Goal: Task Accomplishment & Management: Manage account settings

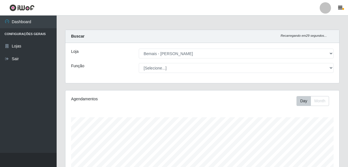
select select "230"
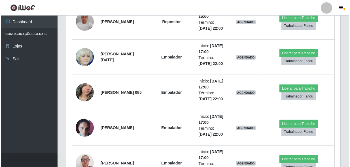
scroll to position [421, 0]
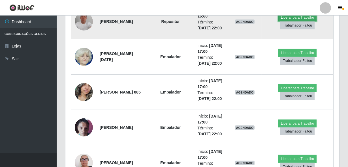
click at [300, 22] on button "Liberar para Trabalho" at bounding box center [297, 18] width 38 height 8
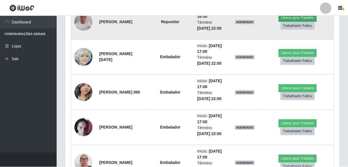
scroll to position [118, 271]
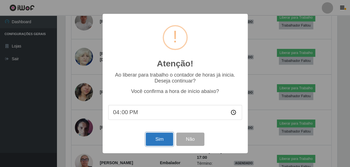
click at [165, 141] on button "Sim" at bounding box center [159, 139] width 27 height 13
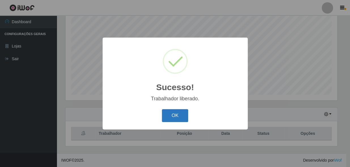
click at [183, 110] on button "OK" at bounding box center [175, 115] width 26 height 13
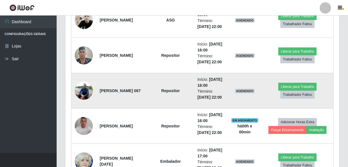
scroll to position [318, 0]
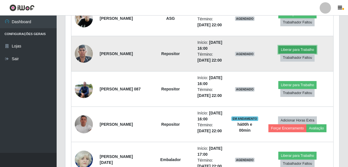
click at [300, 54] on button "Liberar para Trabalho" at bounding box center [297, 50] width 38 height 8
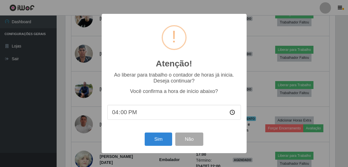
scroll to position [118, 271]
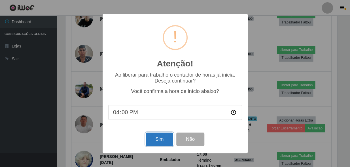
click at [152, 139] on button "Sim" at bounding box center [159, 139] width 27 height 13
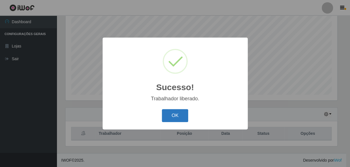
click at [168, 111] on button "OK" at bounding box center [175, 115] width 26 height 13
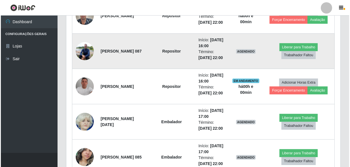
scroll to position [370, 0]
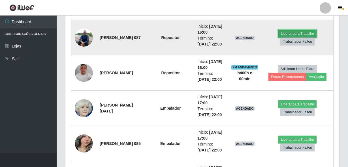
click at [296, 38] on button "Liberar para Trabalho" at bounding box center [297, 34] width 38 height 8
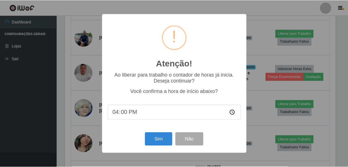
scroll to position [118, 271]
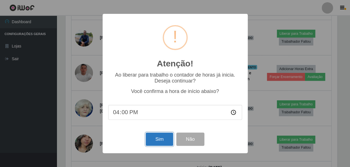
click at [154, 142] on button "Sim" at bounding box center [159, 139] width 27 height 13
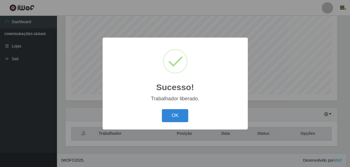
click at [177, 108] on div "OK Cancel" at bounding box center [175, 116] width 134 height 16
click at [173, 116] on button "OK" at bounding box center [175, 115] width 26 height 13
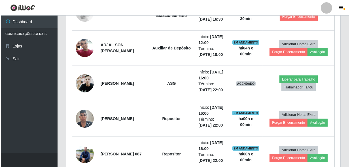
scroll to position [262, 0]
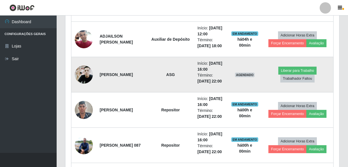
click at [87, 87] on img at bounding box center [84, 75] width 18 height 24
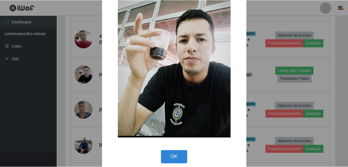
scroll to position [0, 0]
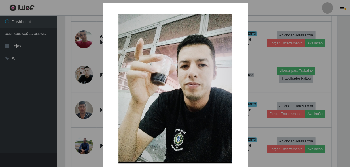
click at [274, 104] on div "× OK Cancel" at bounding box center [175, 83] width 350 height 167
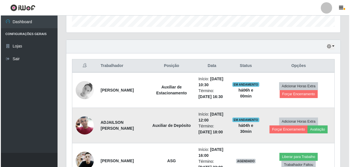
scroll to position [185, 0]
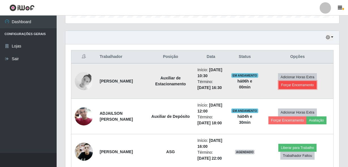
click at [302, 89] on button "Forçar Encerramento" at bounding box center [298, 85] width 38 height 8
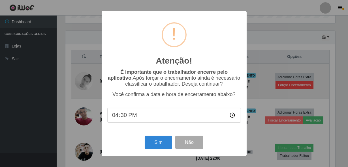
scroll to position [118, 271]
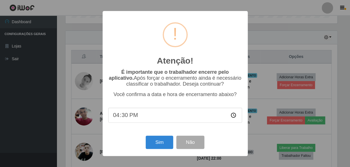
click at [268, 101] on div "Atenção! × É importante que o trabalhador encerre pelo aplicativo. Após forçar …" at bounding box center [175, 83] width 350 height 167
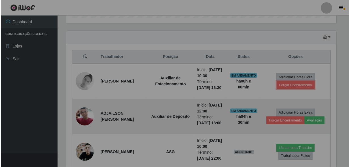
scroll to position [118, 274]
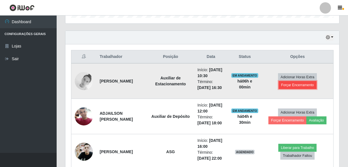
click at [290, 89] on button "Forçar Encerramento" at bounding box center [298, 85] width 38 height 8
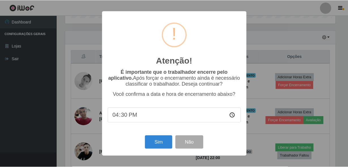
scroll to position [118, 271]
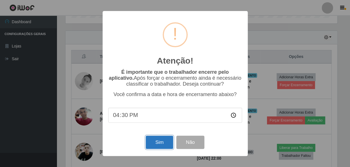
click at [155, 148] on button "Sim" at bounding box center [159, 142] width 27 height 13
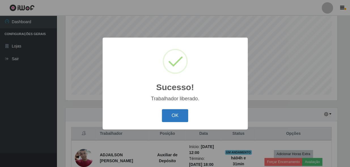
click at [180, 119] on button "OK" at bounding box center [175, 115] width 26 height 13
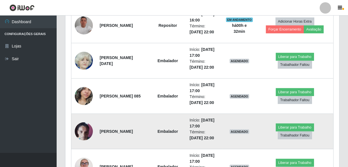
scroll to position [384, 0]
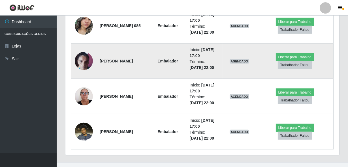
scroll to position [461, 0]
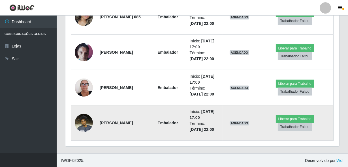
click at [89, 120] on img at bounding box center [84, 123] width 18 height 24
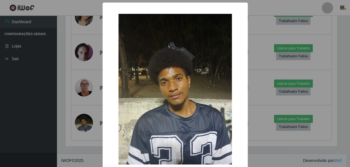
click at [248, 64] on div "× OK Cancel" at bounding box center [175, 83] width 350 height 167
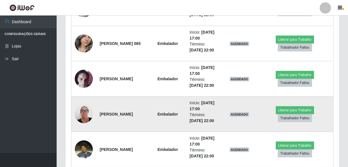
scroll to position [410, 0]
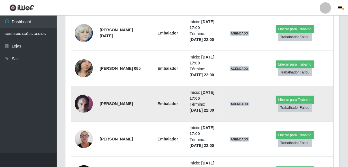
click at [80, 97] on img at bounding box center [84, 104] width 18 height 24
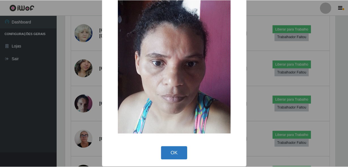
scroll to position [33, 0]
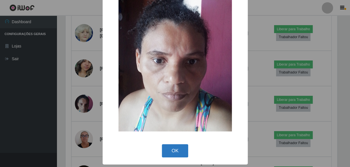
click at [163, 147] on button "OK" at bounding box center [175, 150] width 26 height 13
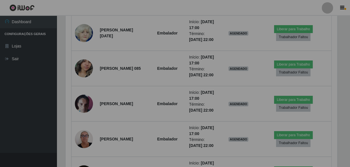
scroll to position [118, 274]
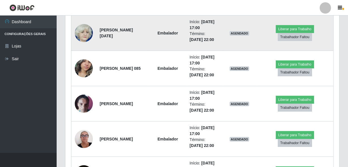
click at [83, 37] on img at bounding box center [84, 33] width 18 height 20
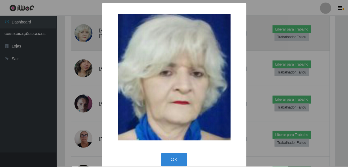
scroll to position [118, 271]
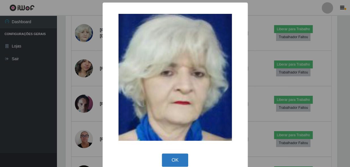
click at [176, 157] on button "OK" at bounding box center [175, 160] width 26 height 13
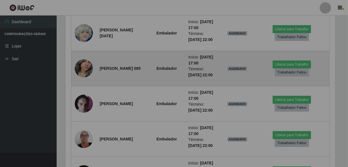
scroll to position [118, 274]
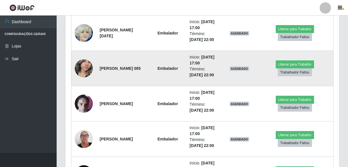
click at [91, 68] on img at bounding box center [84, 68] width 18 height 24
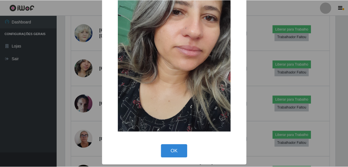
scroll to position [33, 0]
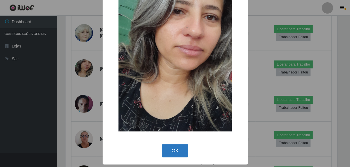
click at [173, 151] on button "OK" at bounding box center [175, 150] width 26 height 13
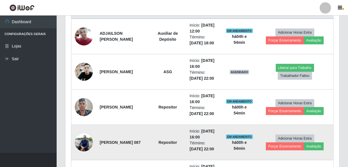
scroll to position [204, 0]
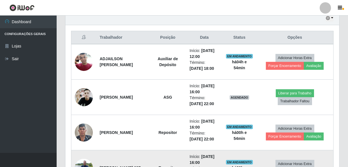
click at [85, 62] on img at bounding box center [84, 62] width 18 height 24
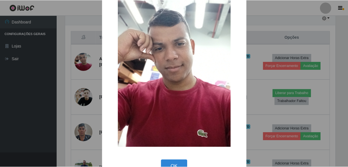
scroll to position [33, 0]
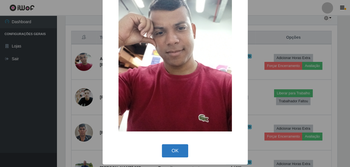
click at [166, 151] on button "OK" at bounding box center [175, 150] width 26 height 13
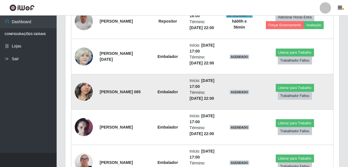
scroll to position [358, 0]
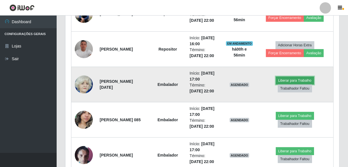
click at [295, 78] on button "Liberar para Trabalho" at bounding box center [295, 81] width 38 height 8
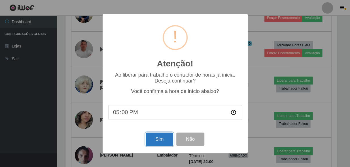
click at [154, 139] on button "Sim" at bounding box center [159, 139] width 27 height 13
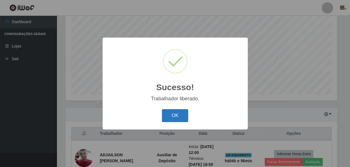
click at [166, 115] on button "OK" at bounding box center [175, 115] width 26 height 13
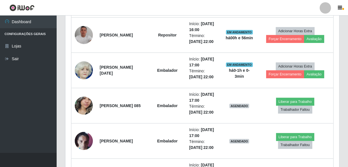
scroll to position [416, 0]
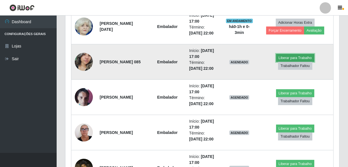
click at [299, 57] on button "Liberar para Trabalho" at bounding box center [295, 58] width 38 height 8
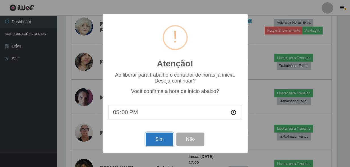
click at [159, 141] on button "Sim" at bounding box center [159, 139] width 27 height 13
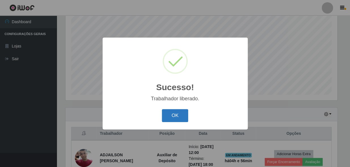
click at [179, 112] on button "OK" at bounding box center [175, 115] width 26 height 13
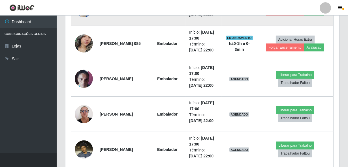
scroll to position [442, 0]
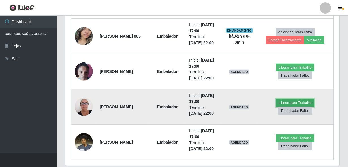
click at [291, 99] on button "Liberar para Trabalho" at bounding box center [295, 103] width 38 height 8
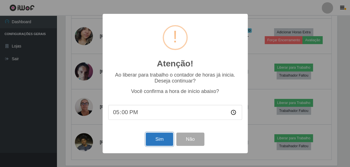
click at [152, 136] on button "Sim" at bounding box center [159, 139] width 27 height 13
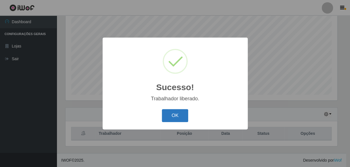
click at [173, 117] on button "OK" at bounding box center [175, 115] width 26 height 13
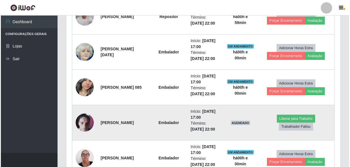
scroll to position [461, 0]
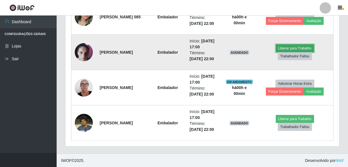
click at [291, 48] on button "Liberar para Trabalho" at bounding box center [295, 48] width 38 height 8
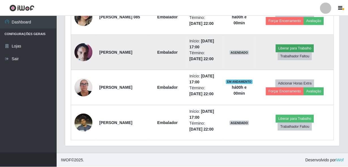
scroll to position [118, 271]
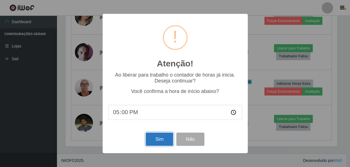
click at [161, 140] on button "Sim" at bounding box center [159, 139] width 27 height 13
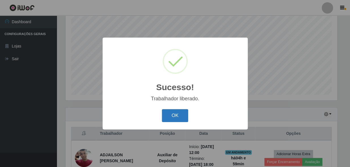
click at [164, 118] on button "OK" at bounding box center [175, 115] width 26 height 13
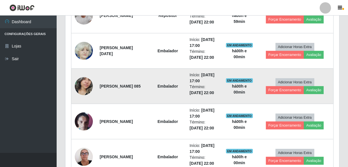
scroll to position [461, 0]
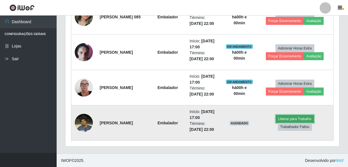
click at [297, 119] on button "Liberar para Trabalho" at bounding box center [295, 119] width 38 height 8
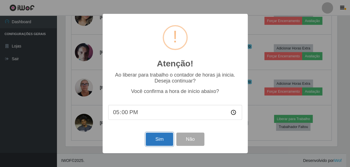
click at [164, 140] on button "Sim" at bounding box center [159, 139] width 27 height 13
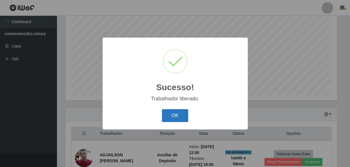
click at [177, 113] on button "OK" at bounding box center [175, 115] width 26 height 13
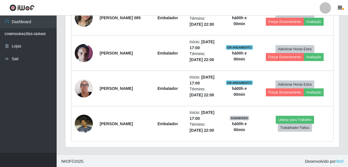
scroll to position [461, 0]
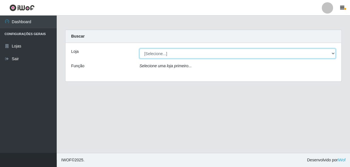
click at [164, 54] on select "[Selecione...] Bemais - Ruy Carneiro" at bounding box center [237, 54] width 196 height 10
select select "230"
click at [139, 49] on select "[Selecione...] Bemais - Ruy Carneiro" at bounding box center [237, 54] width 196 height 10
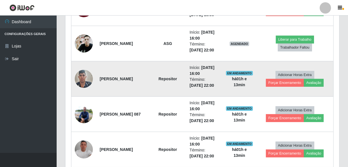
scroll to position [255, 0]
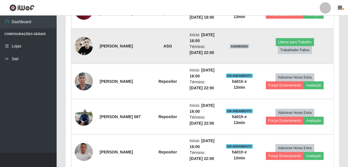
click at [78, 42] on img at bounding box center [84, 46] width 18 height 24
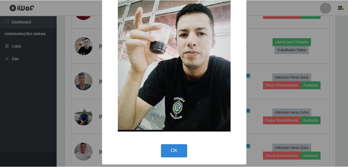
scroll to position [32, 0]
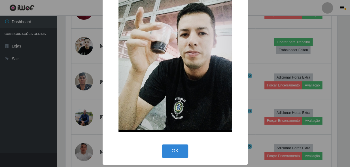
click at [171, 155] on button "OK" at bounding box center [175, 151] width 26 height 13
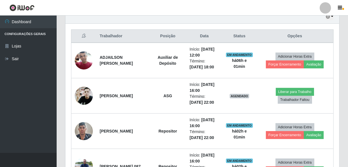
scroll to position [178, 0]
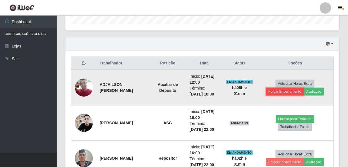
click at [298, 93] on button "Forçar Encerramento" at bounding box center [285, 92] width 38 height 8
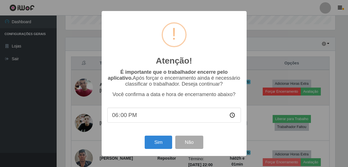
scroll to position [118, 271]
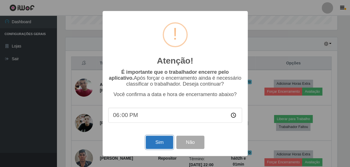
click at [153, 140] on button "Sim" at bounding box center [159, 142] width 27 height 13
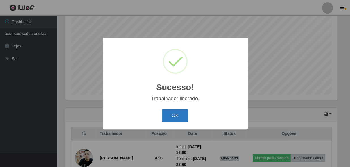
click at [185, 116] on button "OK" at bounding box center [175, 115] width 26 height 13
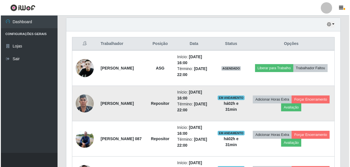
scroll to position [297, 0]
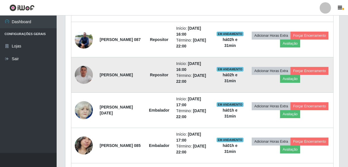
click at [80, 77] on img at bounding box center [84, 75] width 18 height 18
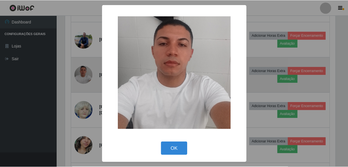
scroll to position [118, 271]
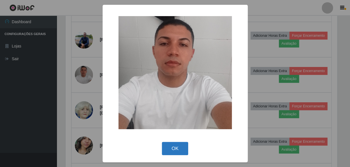
click at [178, 147] on button "OK" at bounding box center [175, 148] width 26 height 13
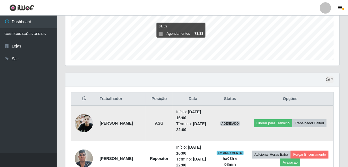
scroll to position [168, 0]
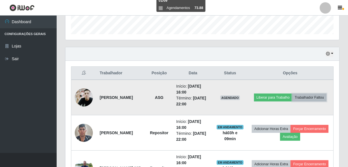
click at [292, 102] on button "Trabalhador Faltou" at bounding box center [309, 98] width 34 height 8
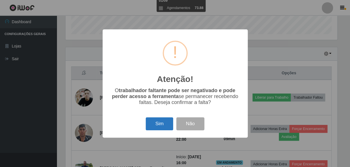
click at [158, 122] on button "Sim" at bounding box center [159, 124] width 27 height 13
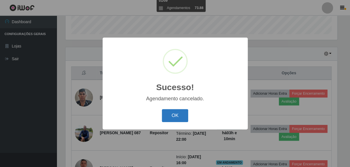
click at [178, 117] on button "OK" at bounding box center [175, 115] width 26 height 13
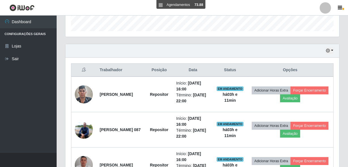
scroll to position [297, 0]
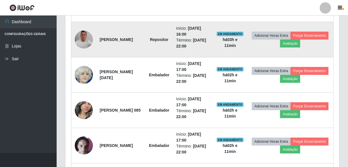
click at [82, 39] on img at bounding box center [84, 40] width 18 height 18
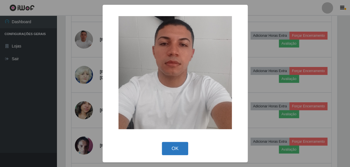
click at [176, 148] on button "OK" at bounding box center [175, 148] width 26 height 13
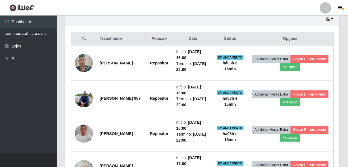
scroll to position [194, 0]
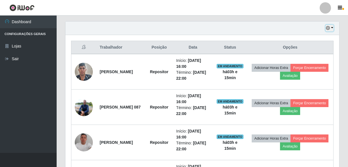
click at [328, 25] on button "button" at bounding box center [330, 28] width 8 height 7
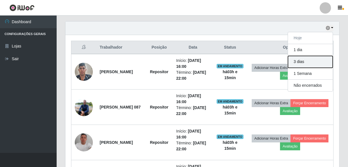
click at [313, 62] on button "3 dias" at bounding box center [310, 62] width 45 height 12
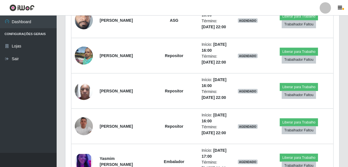
scroll to position [709, 0]
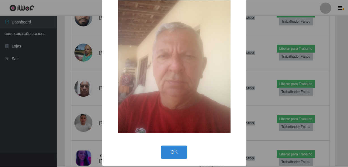
scroll to position [33, 0]
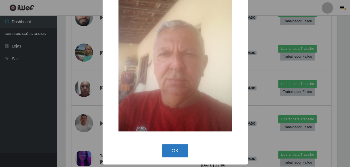
click at [170, 155] on button "OK" at bounding box center [175, 150] width 26 height 13
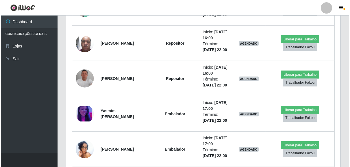
scroll to position [760, 0]
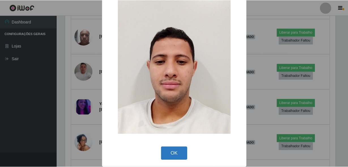
scroll to position [33, 0]
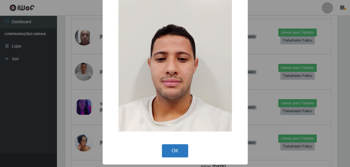
click at [178, 156] on button "OK" at bounding box center [175, 150] width 26 height 13
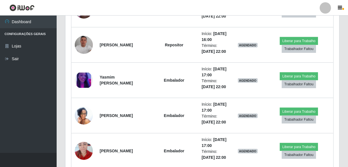
scroll to position [812, 0]
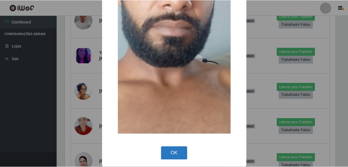
scroll to position [134, 0]
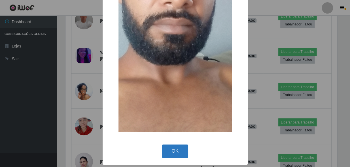
click at [180, 151] on button "OK" at bounding box center [175, 151] width 26 height 13
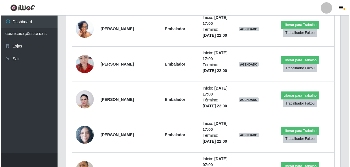
scroll to position [889, 0]
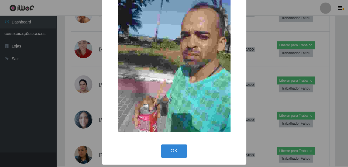
scroll to position [35, 0]
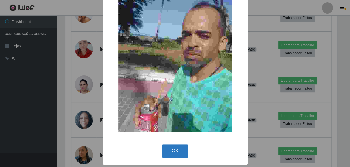
click at [184, 149] on button "OK" at bounding box center [175, 151] width 26 height 13
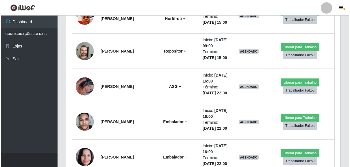
scroll to position [0, 0]
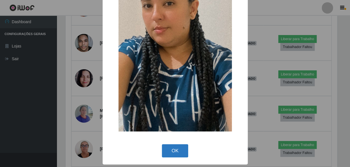
click at [170, 150] on button "OK" at bounding box center [175, 150] width 26 height 13
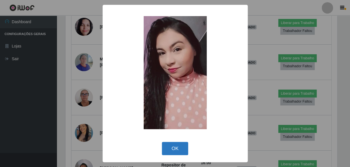
click at [180, 150] on button "OK" at bounding box center [175, 148] width 26 height 13
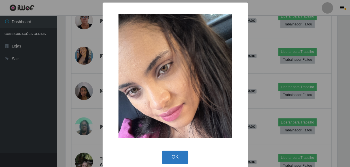
click at [176, 158] on button "OK" at bounding box center [175, 157] width 26 height 13
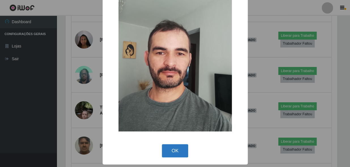
click at [178, 149] on button "OK" at bounding box center [175, 150] width 26 height 13
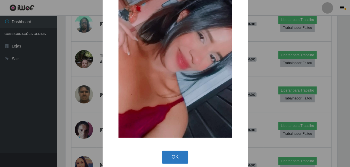
click at [174, 156] on button "OK" at bounding box center [175, 157] width 26 height 13
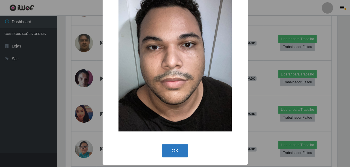
click at [175, 152] on button "OK" at bounding box center [175, 150] width 26 height 13
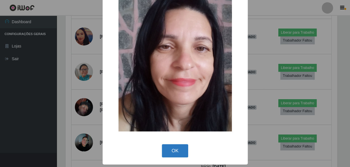
click at [173, 156] on button "OK" at bounding box center [175, 150] width 26 height 13
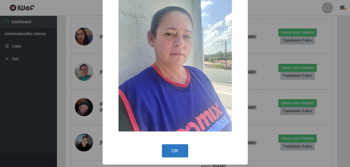
click at [176, 152] on button "OK" at bounding box center [175, 150] width 26 height 13
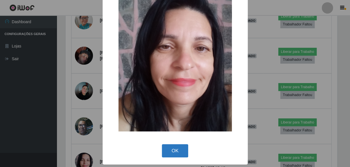
click at [174, 153] on button "OK" at bounding box center [175, 150] width 26 height 13
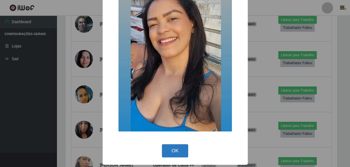
click at [171, 154] on button "OK" at bounding box center [175, 150] width 26 height 13
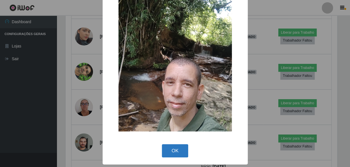
click at [170, 153] on button "OK" at bounding box center [175, 150] width 26 height 13
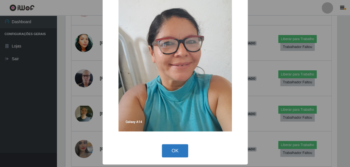
click at [171, 150] on button "OK" at bounding box center [175, 150] width 26 height 13
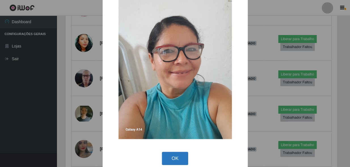
click at [166, 155] on button "OK" at bounding box center [175, 158] width 26 height 13
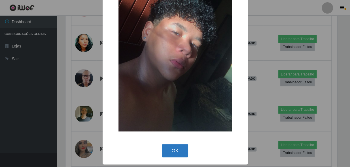
click at [177, 150] on button "OK" at bounding box center [175, 150] width 26 height 13
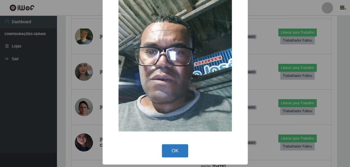
click at [176, 151] on button "OK" at bounding box center [175, 150] width 26 height 13
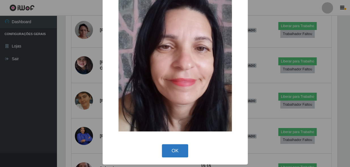
click at [167, 149] on button "OK" at bounding box center [175, 150] width 26 height 13
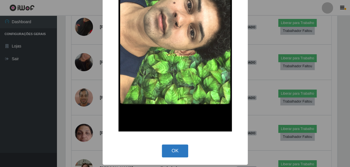
click at [178, 153] on button "OK" at bounding box center [175, 151] width 26 height 13
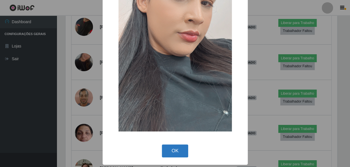
click at [174, 147] on button "OK" at bounding box center [175, 151] width 26 height 13
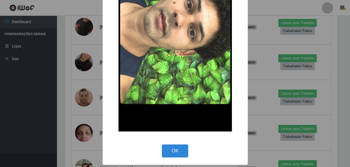
drag, startPoint x: 170, startPoint y: 151, endPoint x: 132, endPoint y: 154, distance: 37.8
click at [170, 151] on button "OK" at bounding box center [175, 151] width 26 height 13
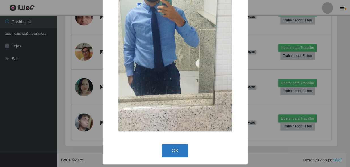
click at [170, 155] on button "OK" at bounding box center [175, 150] width 26 height 13
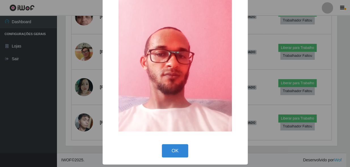
click at [171, 162] on div "× OK Cancel" at bounding box center [175, 67] width 145 height 196
click at [167, 151] on button "OK" at bounding box center [175, 150] width 26 height 13
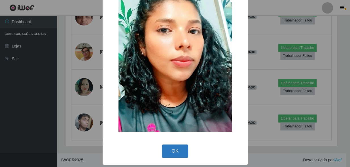
click at [167, 150] on button "OK" at bounding box center [175, 151] width 26 height 13
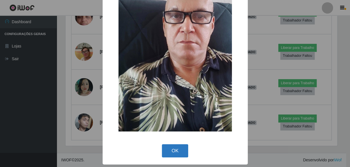
click at [178, 153] on button "OK" at bounding box center [175, 150] width 26 height 13
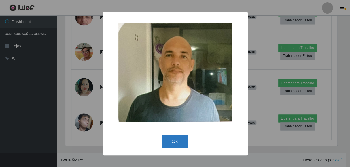
click at [170, 139] on button "OK" at bounding box center [175, 141] width 26 height 13
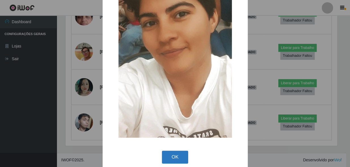
click at [172, 156] on button "OK" at bounding box center [175, 157] width 26 height 13
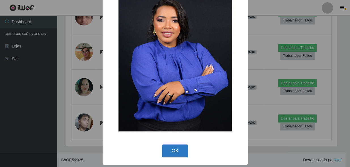
click at [178, 148] on button "OK" at bounding box center [175, 151] width 26 height 13
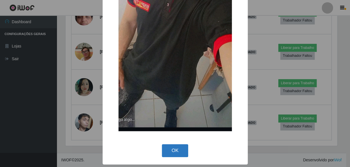
click at [162, 155] on button "OK" at bounding box center [175, 150] width 26 height 13
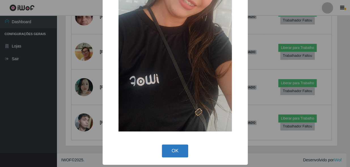
click at [171, 153] on button "OK" at bounding box center [175, 151] width 26 height 13
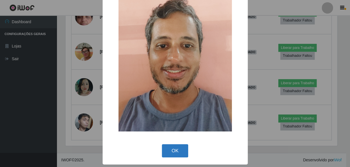
click at [164, 147] on button "OK" at bounding box center [175, 150] width 26 height 13
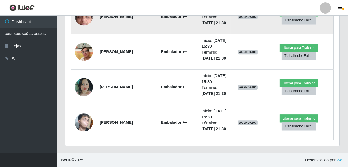
click at [86, 37] on img at bounding box center [84, 16] width 18 height 40
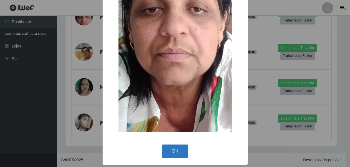
click at [174, 157] on button "OK" at bounding box center [175, 151] width 26 height 13
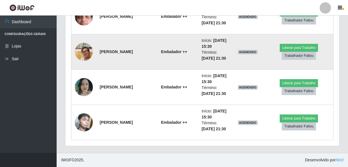
click at [87, 64] on img at bounding box center [84, 52] width 18 height 24
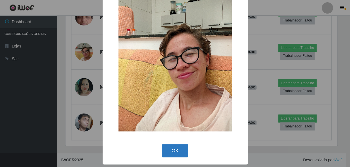
click at [169, 151] on button "OK" at bounding box center [175, 150] width 26 height 13
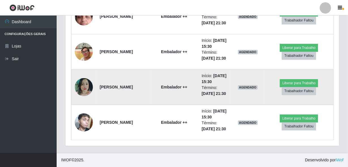
click at [86, 96] on img at bounding box center [84, 87] width 18 height 18
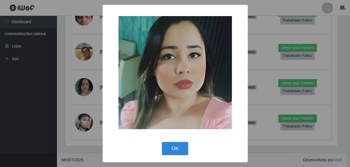
drag, startPoint x: 187, startPoint y: 148, endPoint x: 138, endPoint y: 129, distance: 52.7
click at [187, 148] on button "OK" at bounding box center [175, 148] width 26 height 13
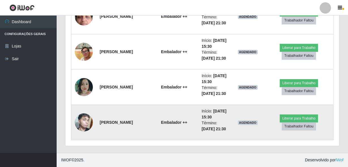
click at [85, 119] on img at bounding box center [84, 123] width 18 height 30
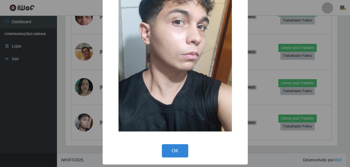
click at [172, 151] on button "OK" at bounding box center [175, 150] width 26 height 13
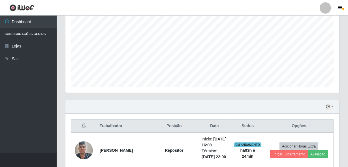
scroll to position [103, 0]
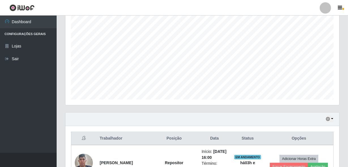
drag, startPoint x: 328, startPoint y: 111, endPoint x: 209, endPoint y: 118, distance: 118.8
click at [209, 118] on div "Hoje 1 dia 3 dias 1 Semana Não encerrados" at bounding box center [202, 120] width 274 height 14
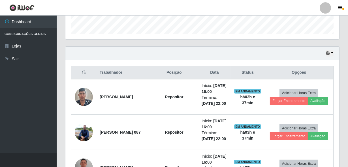
scroll to position [180, 0]
